Goal: Transaction & Acquisition: Download file/media

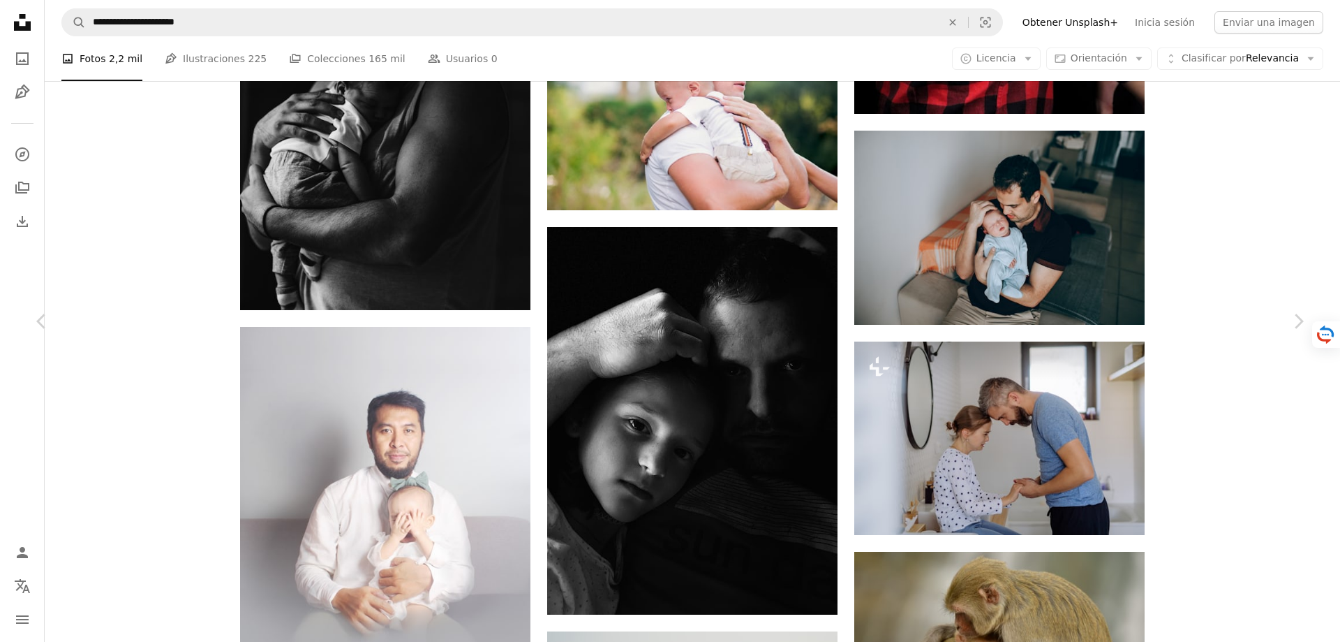
scroll to position [6873, 0]
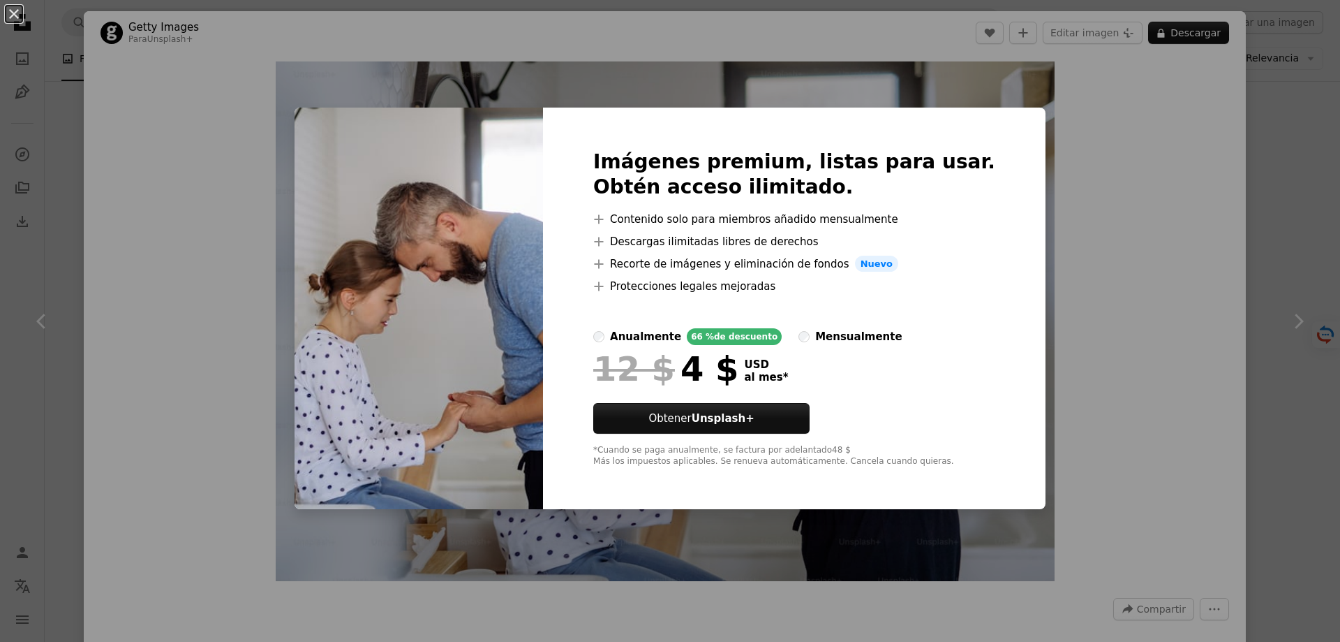
click at [521, 226] on img at bounding box center [419, 309] width 249 height 402
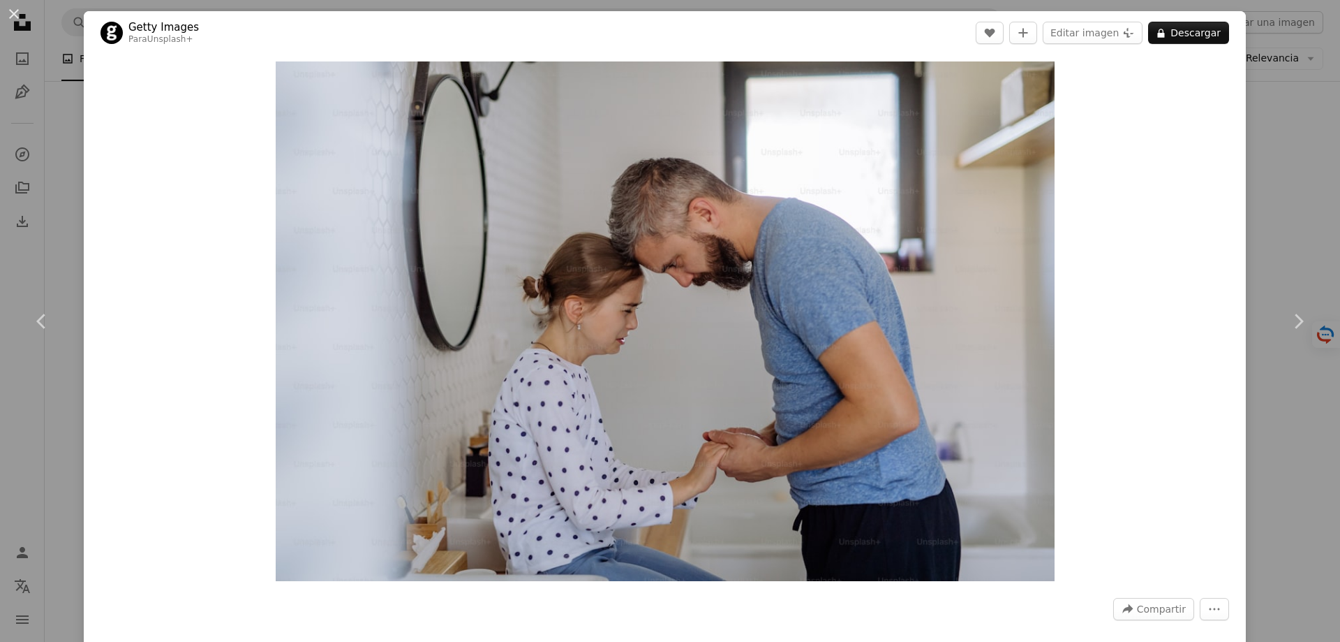
drag, startPoint x: 1266, startPoint y: 156, endPoint x: 1175, endPoint y: 128, distance: 95.2
click at [1265, 156] on div "An X shape Chevron left Chevron right Getty Images Para Unsplash+ A heart A plu…" at bounding box center [670, 321] width 1340 height 642
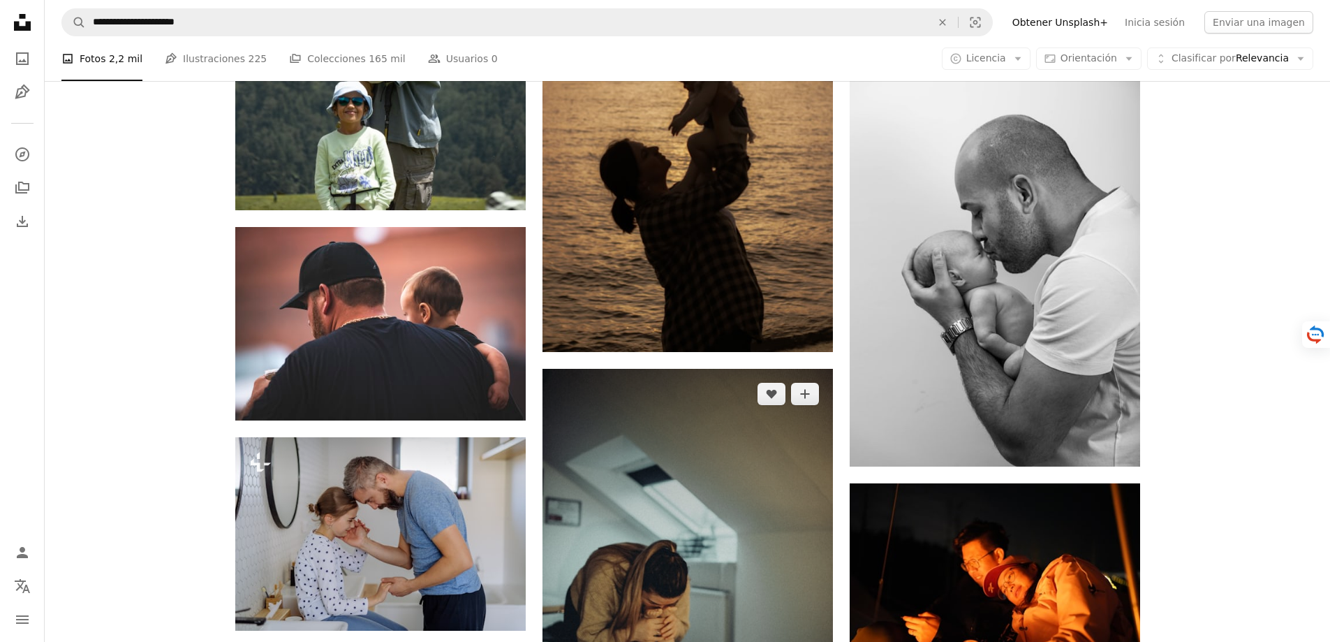
scroll to position [5756, 0]
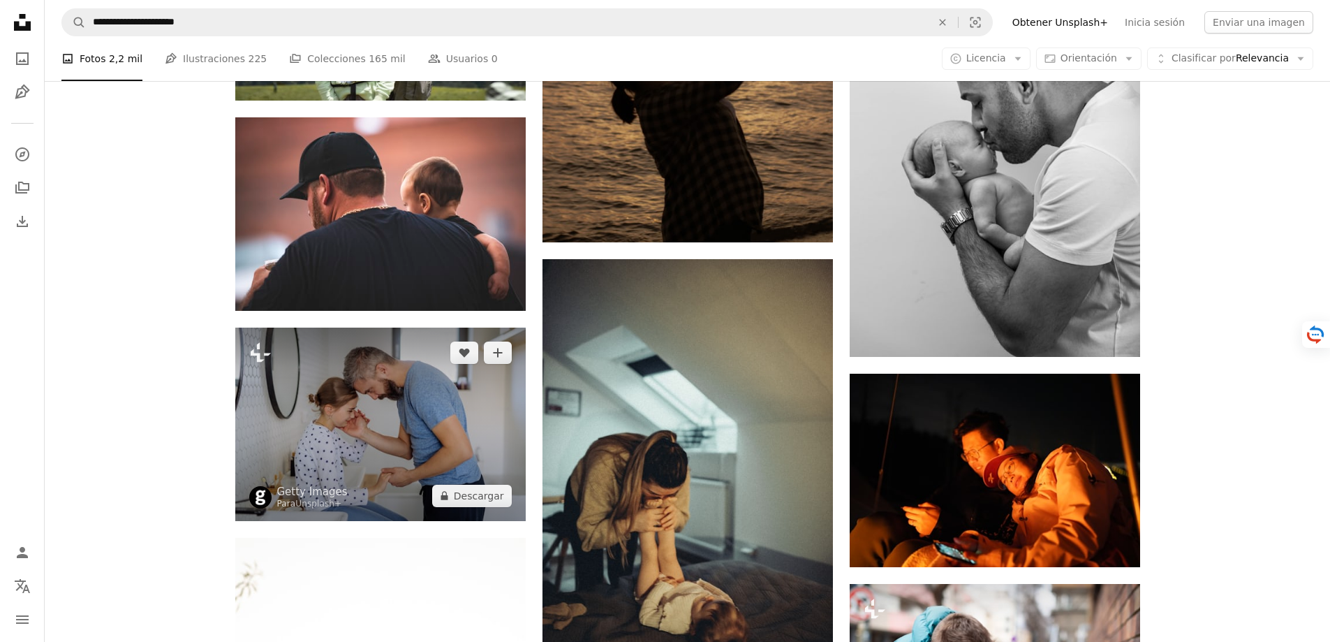
click at [346, 394] on img at bounding box center [380, 423] width 290 height 193
click at [399, 421] on img at bounding box center [380, 423] width 290 height 193
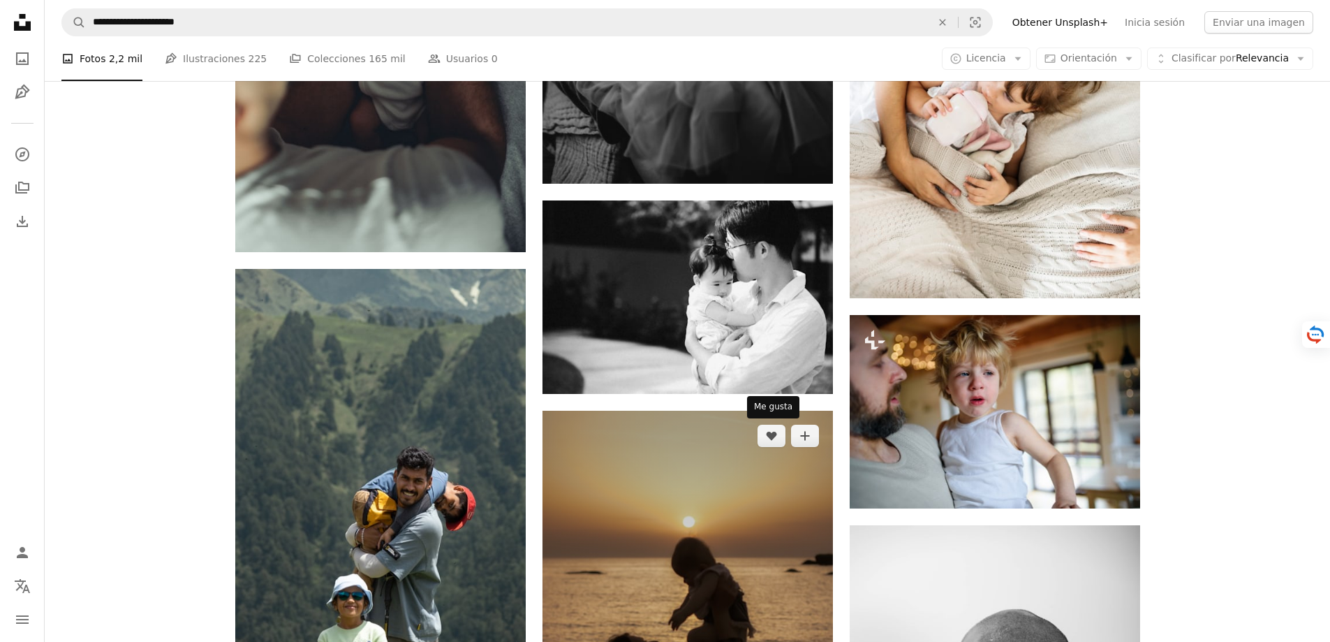
scroll to position [4918, 0]
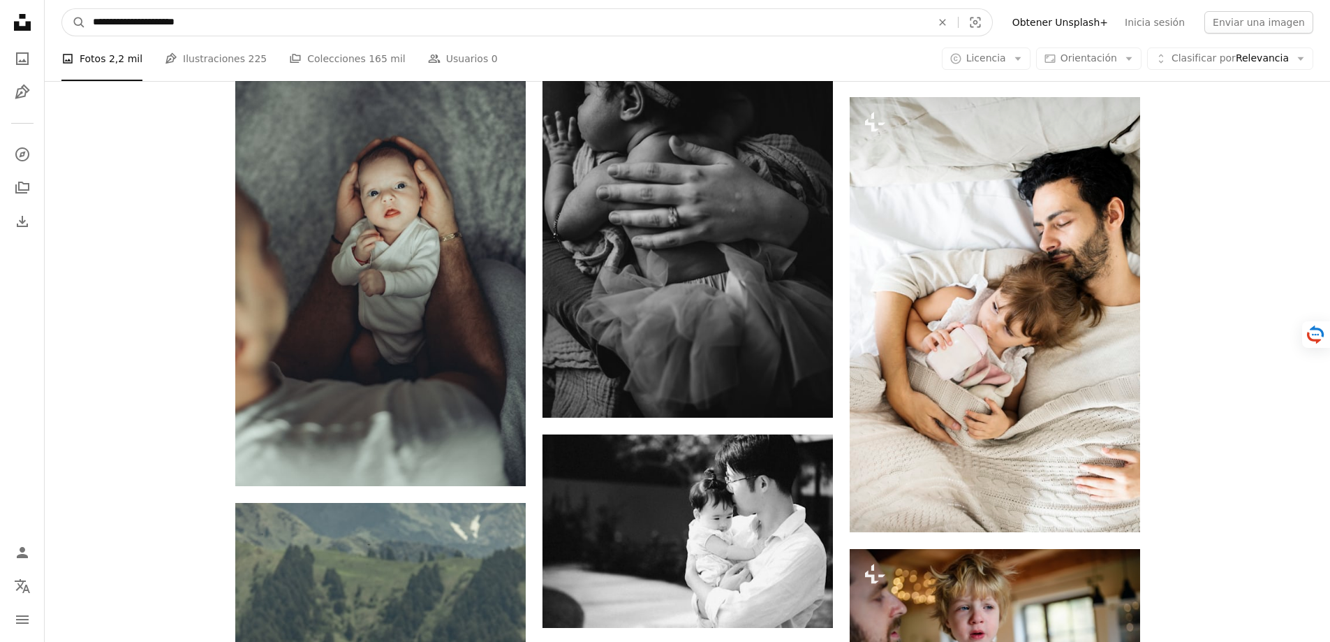
click at [207, 22] on input "**********" at bounding box center [506, 22] width 841 height 27
click at [62, 9] on button "A magnifying glass" at bounding box center [74, 22] width 24 height 27
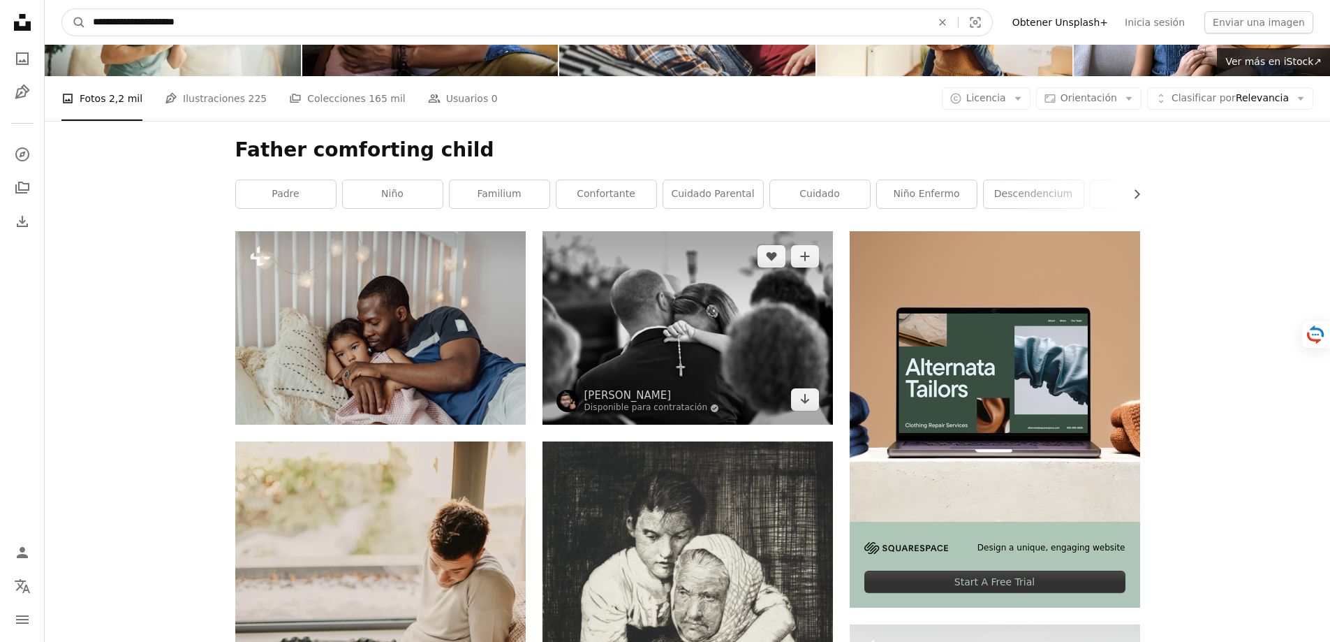
scroll to position [140, 0]
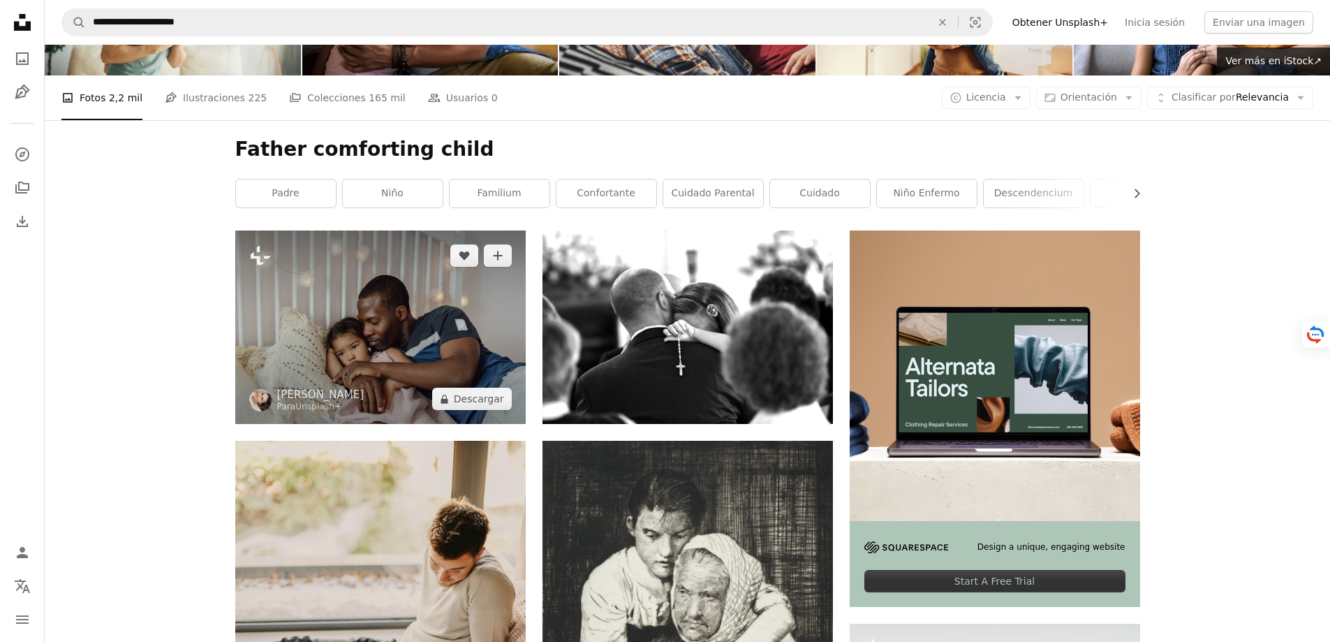
click at [342, 342] on img at bounding box center [380, 326] width 290 height 193
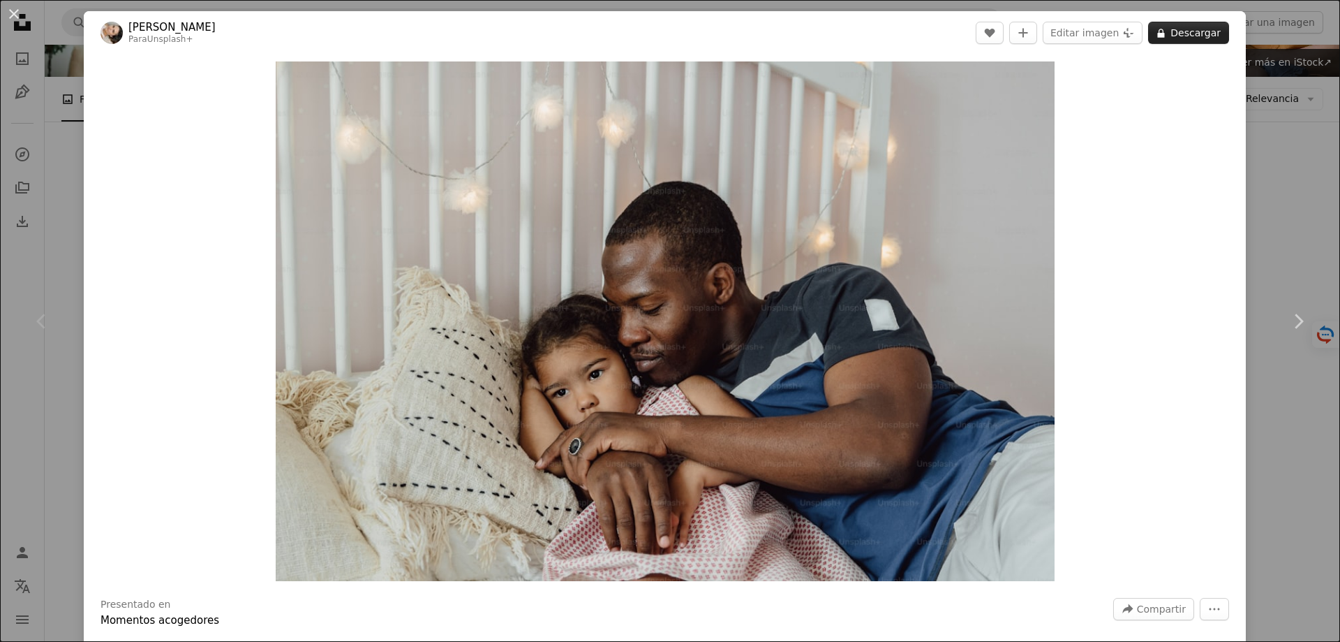
click at [1185, 32] on button "A lock Descargar" at bounding box center [1188, 33] width 81 height 22
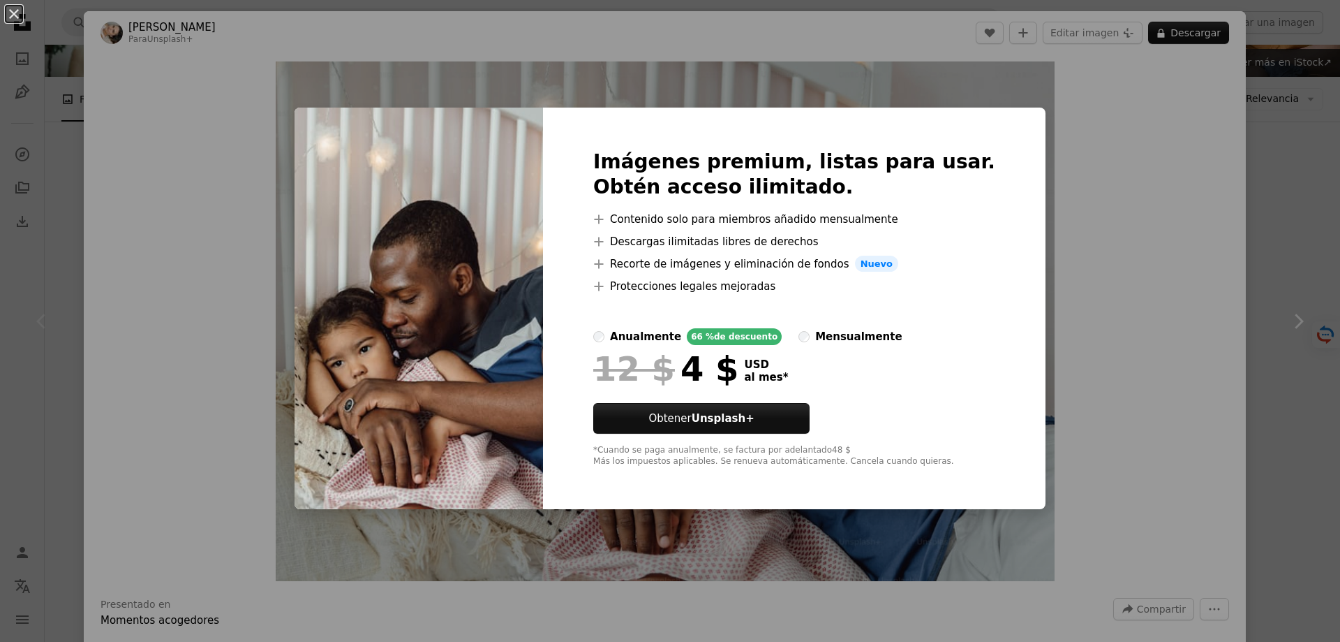
click at [501, 367] on img at bounding box center [419, 309] width 249 height 402
click at [1001, 101] on div "An X shape Imágenes premium, listas para usar. Obtén acceso ilimitado. A plus s…" at bounding box center [670, 321] width 1340 height 642
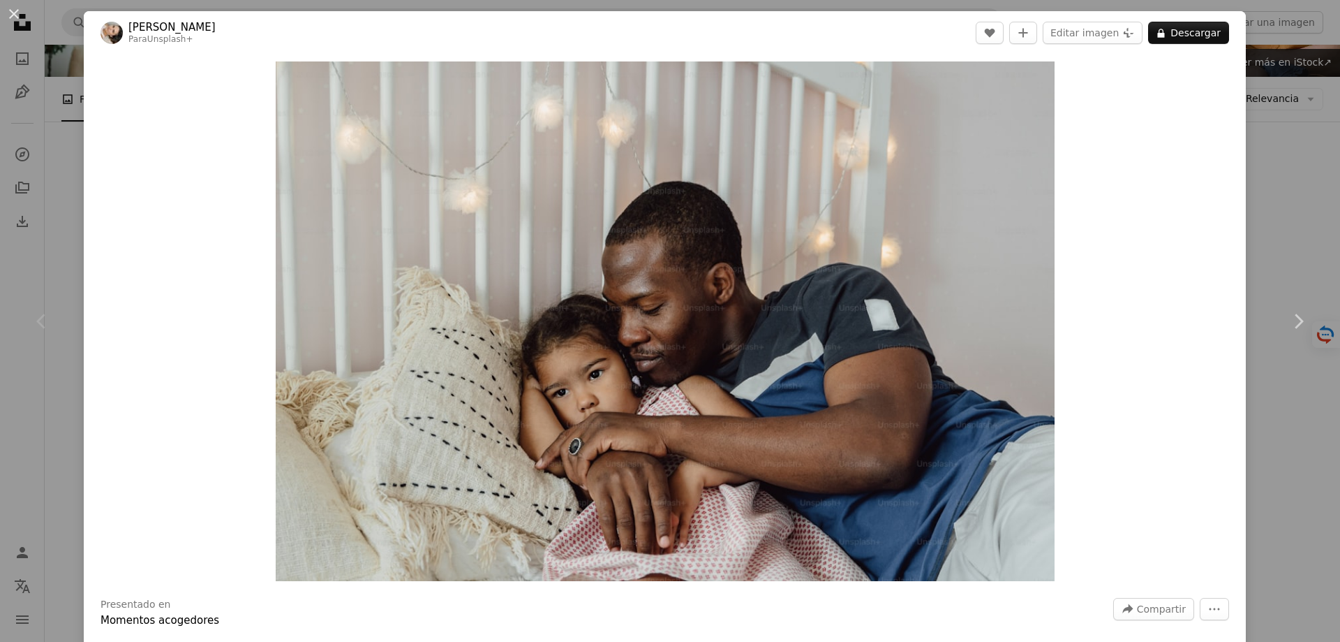
click at [1294, 167] on div "An X shape Chevron left Chevron right [PERSON_NAME] Para Unsplash+ A heart A pl…" at bounding box center [670, 321] width 1340 height 642
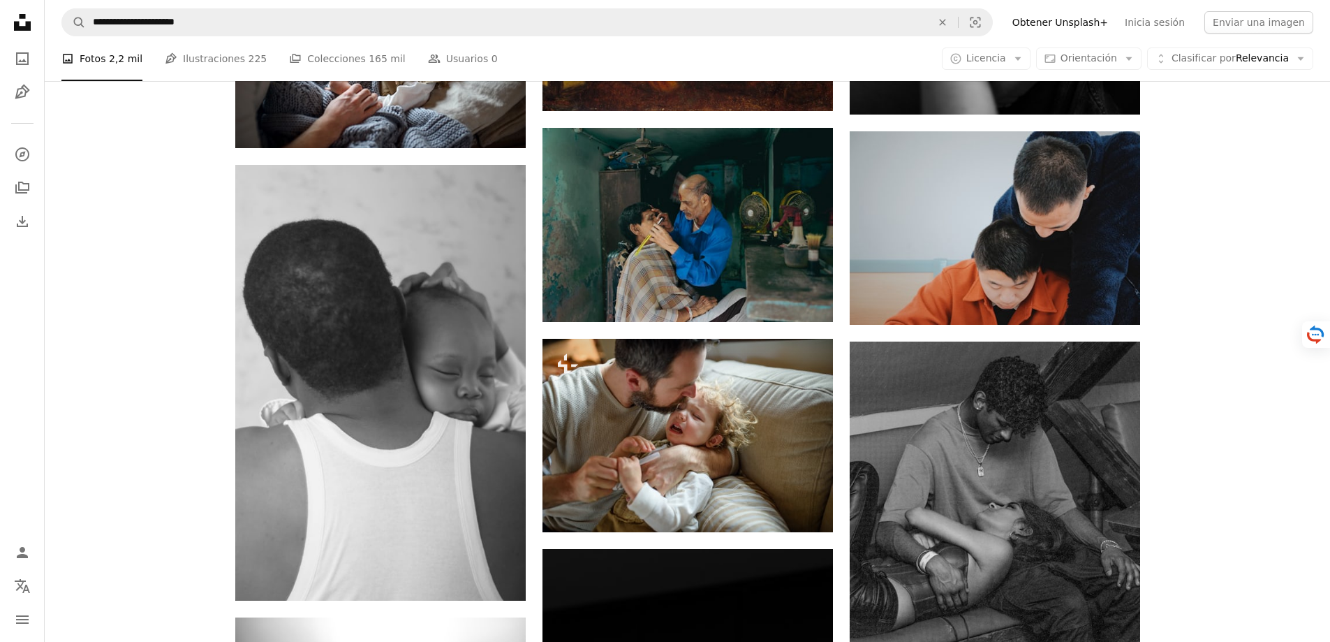
scroll to position [1815, 0]
